Goal: Find specific page/section: Find specific page/section

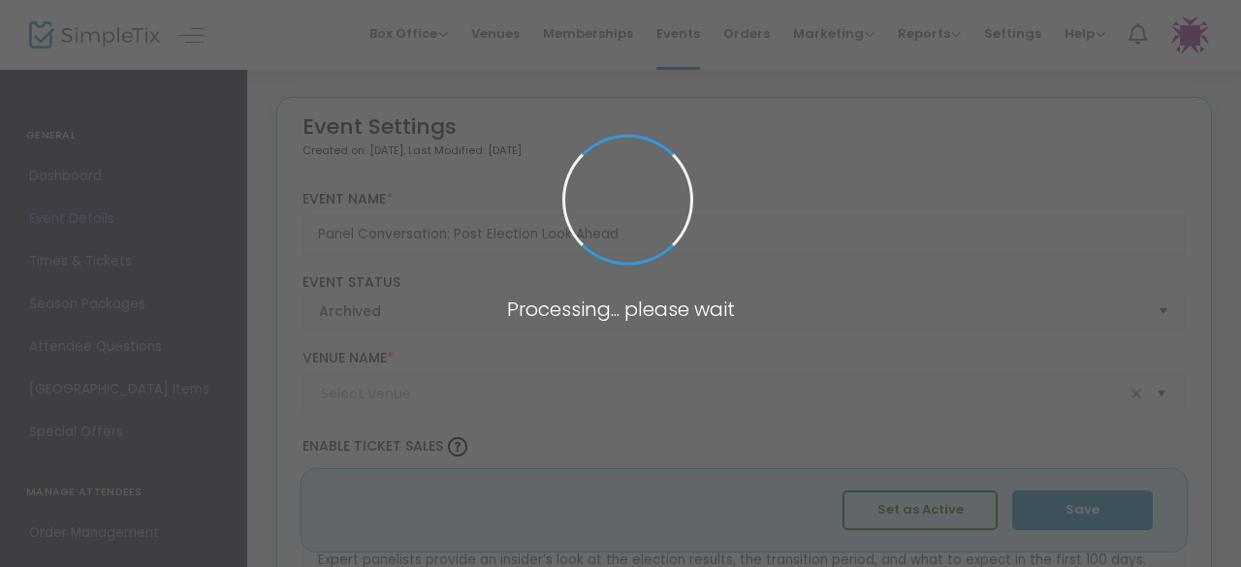
type input "Lillian and Albert Small Capital Jewish Museum"
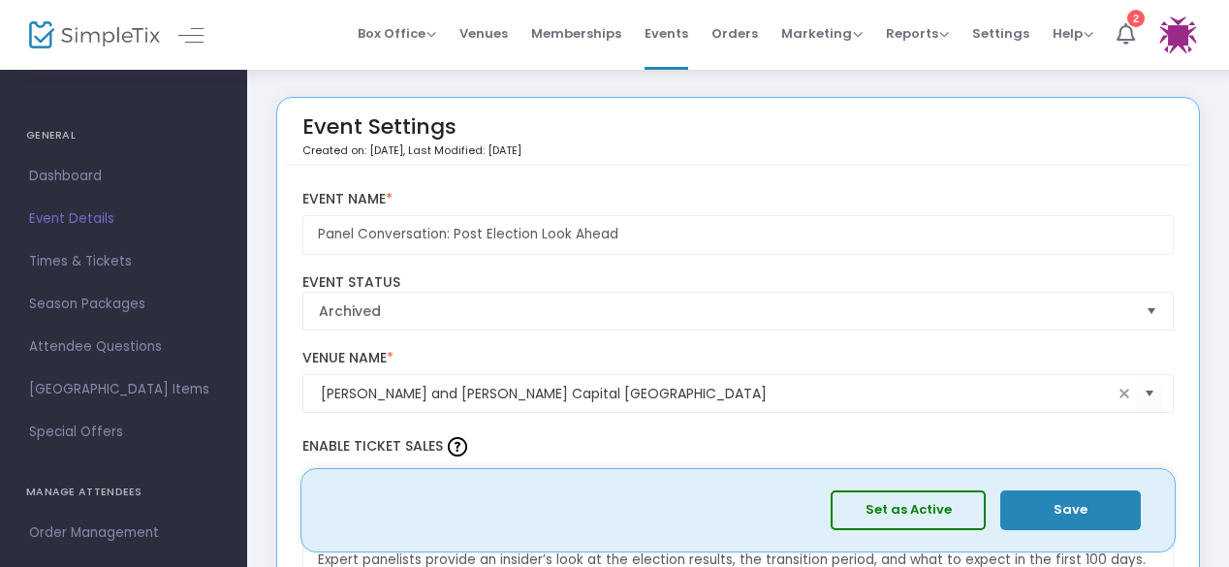
click at [103, 29] on img at bounding box center [94, 35] width 131 height 28
